Goal: Find specific page/section: Find specific page/section

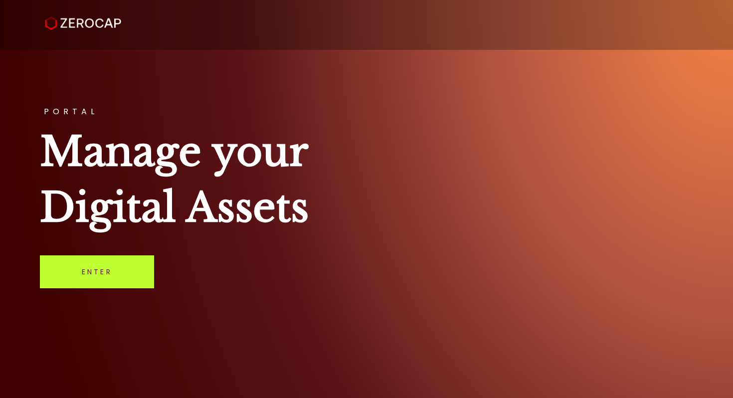
click at [111, 280] on link "Enter" at bounding box center [97, 271] width 114 height 33
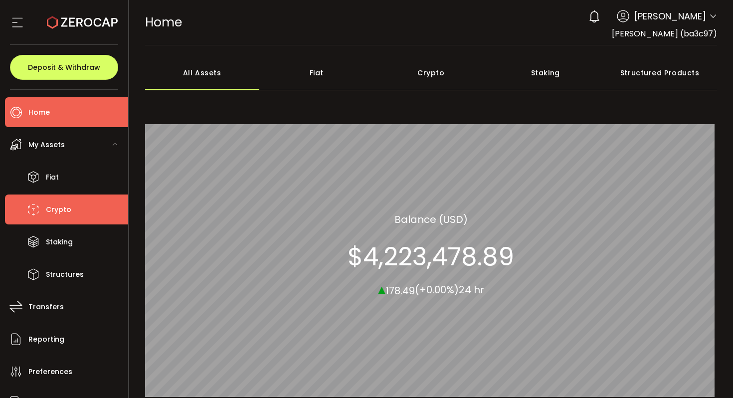
click at [55, 211] on span "Crypto" at bounding box center [58, 210] width 25 height 14
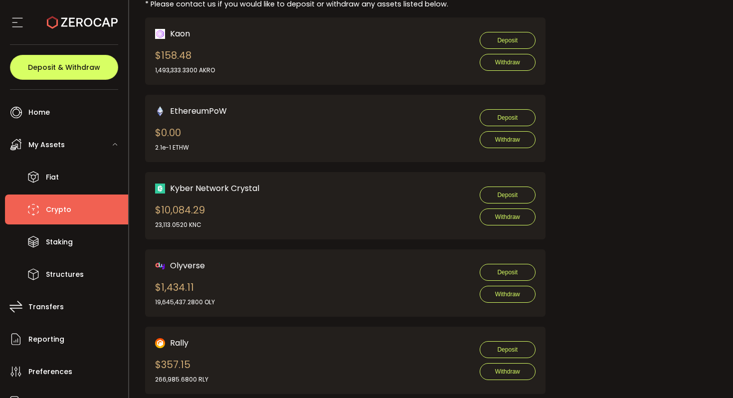
scroll to position [574, 0]
